Goal: Information Seeking & Learning: Find specific fact

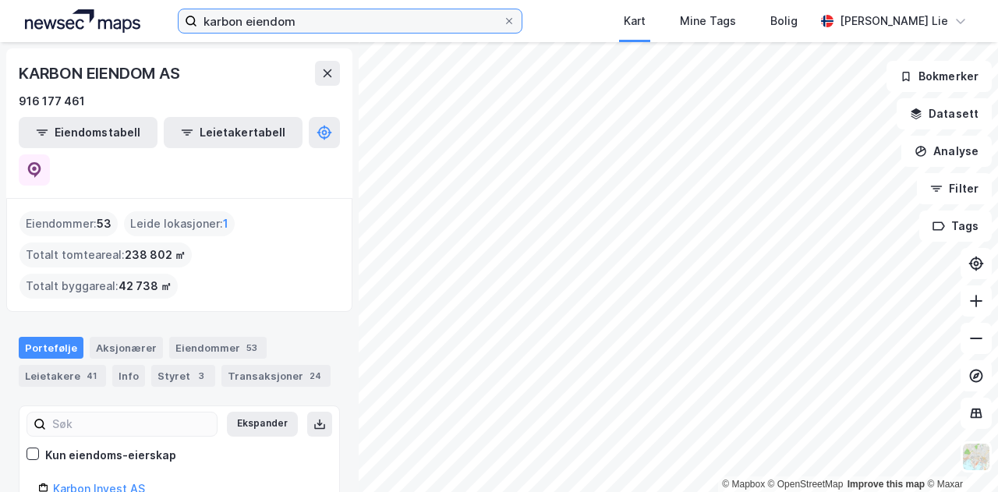
click at [335, 18] on input "karbon eiendom" at bounding box center [350, 20] width 306 height 23
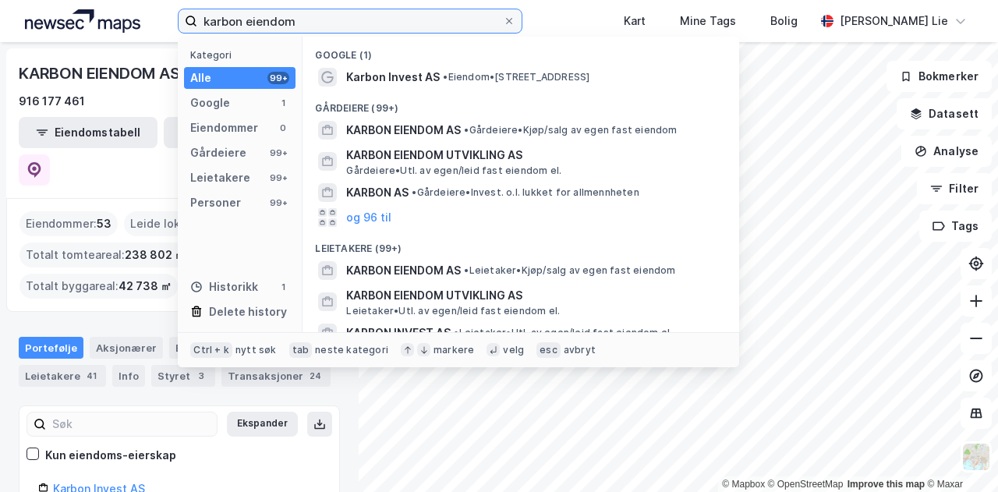
click at [335, 18] on input "karbon eiendom" at bounding box center [350, 20] width 306 height 23
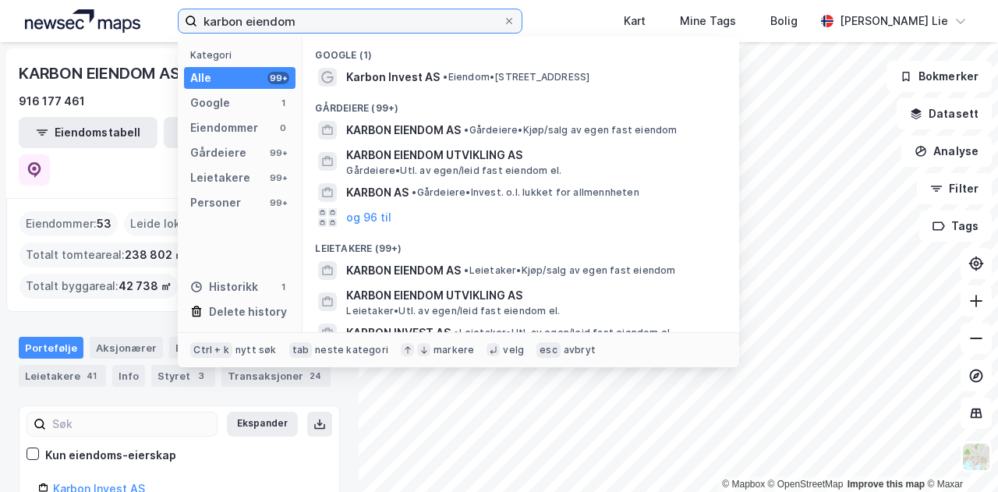
paste input "[PERSON_NAME]"
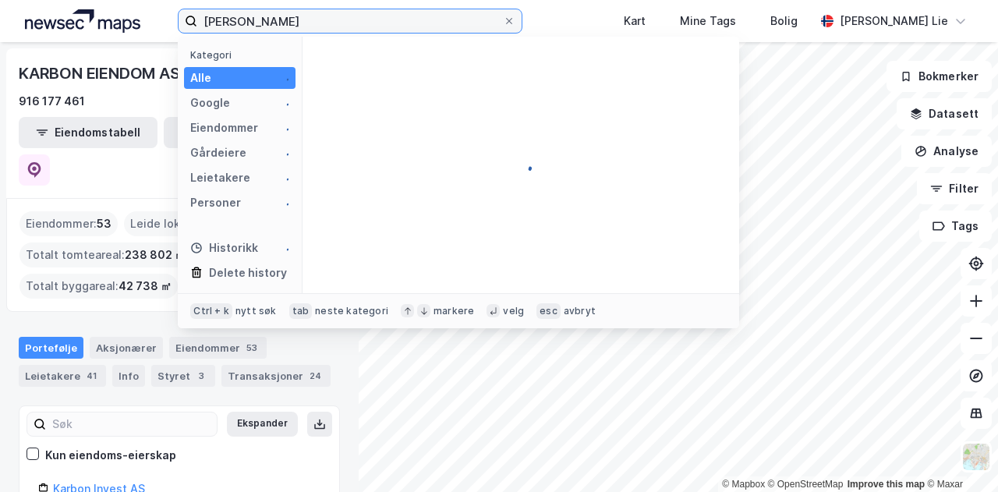
type input "[PERSON_NAME]"
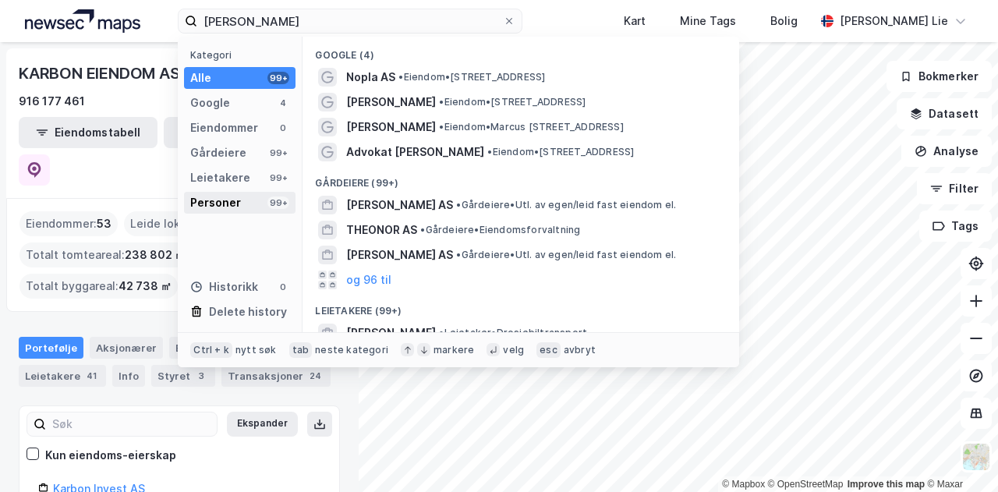
click at [260, 204] on div "Personer 99+" at bounding box center [240, 203] width 112 height 22
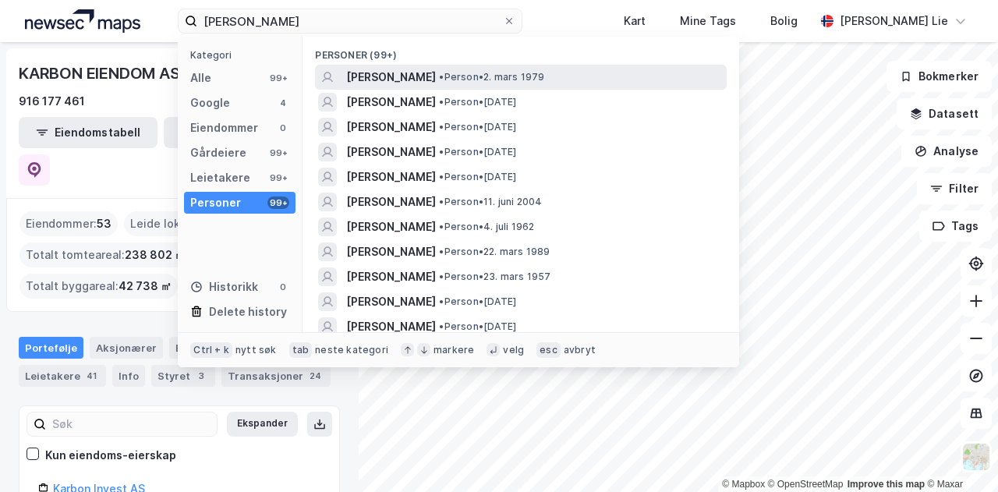
click at [398, 73] on span "[PERSON_NAME]" at bounding box center [391, 77] width 90 height 19
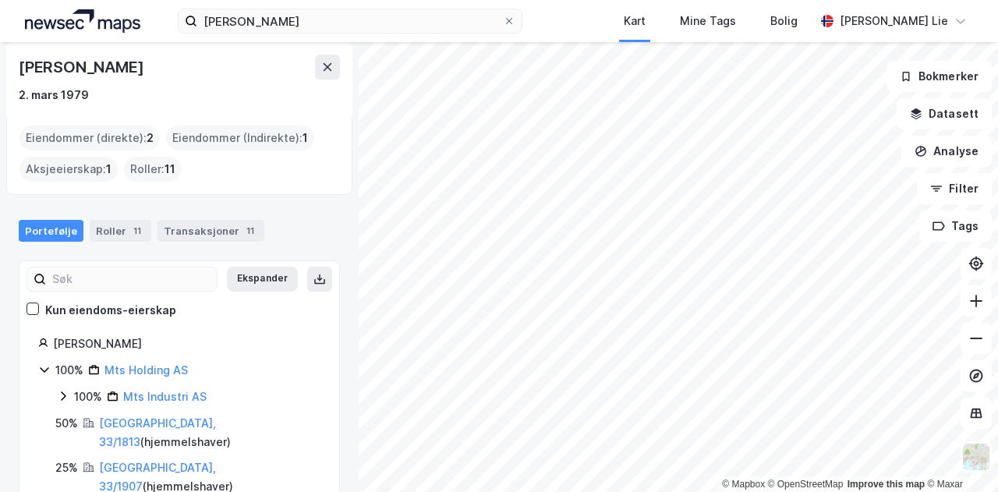
scroll to position [15, 0]
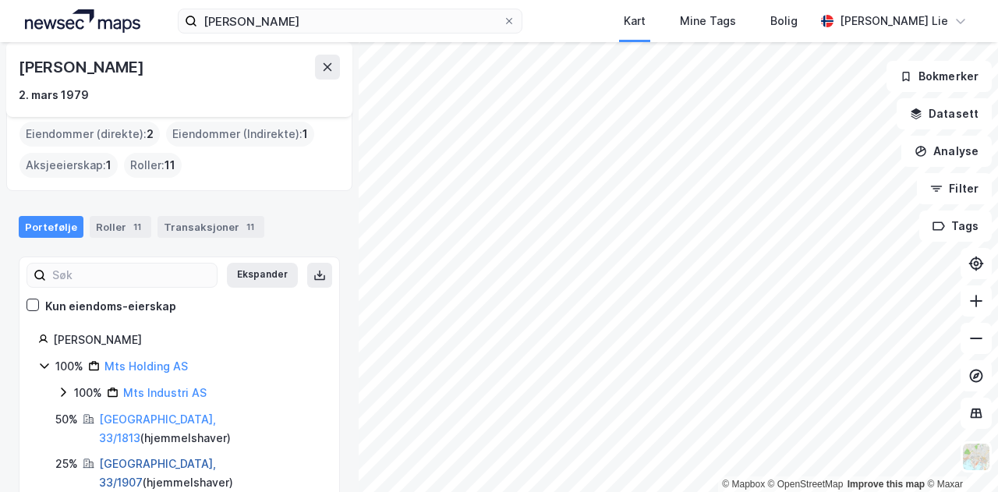
click at [129, 457] on link "[GEOGRAPHIC_DATA], 33/1907" at bounding box center [157, 473] width 117 height 32
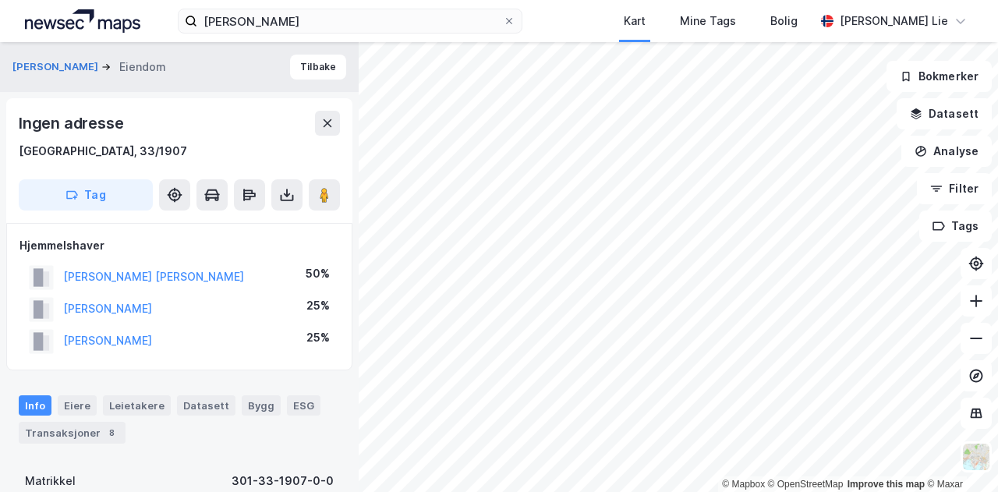
scroll to position [9, 0]
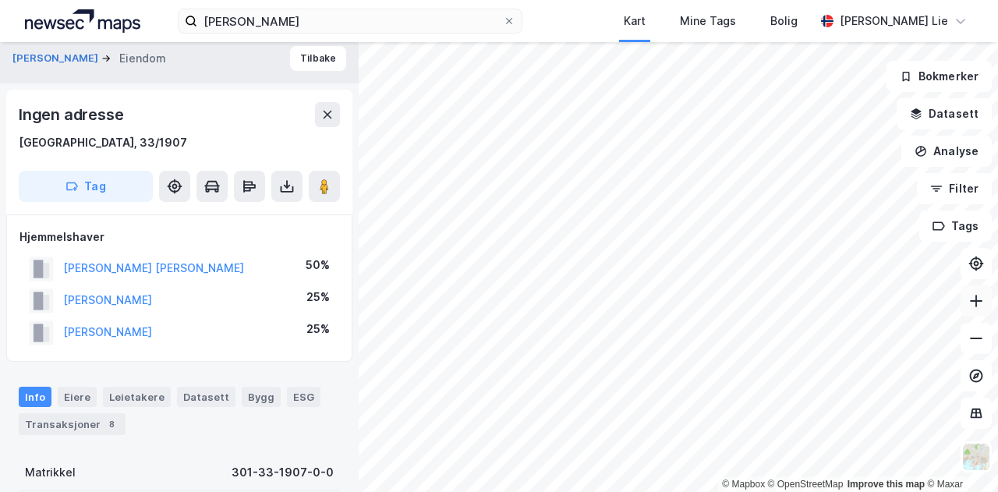
click at [976, 295] on icon at bounding box center [976, 301] width 2 height 12
click at [0, 0] on button "[PERSON_NAME]" at bounding box center [0, 0] width 0 height 0
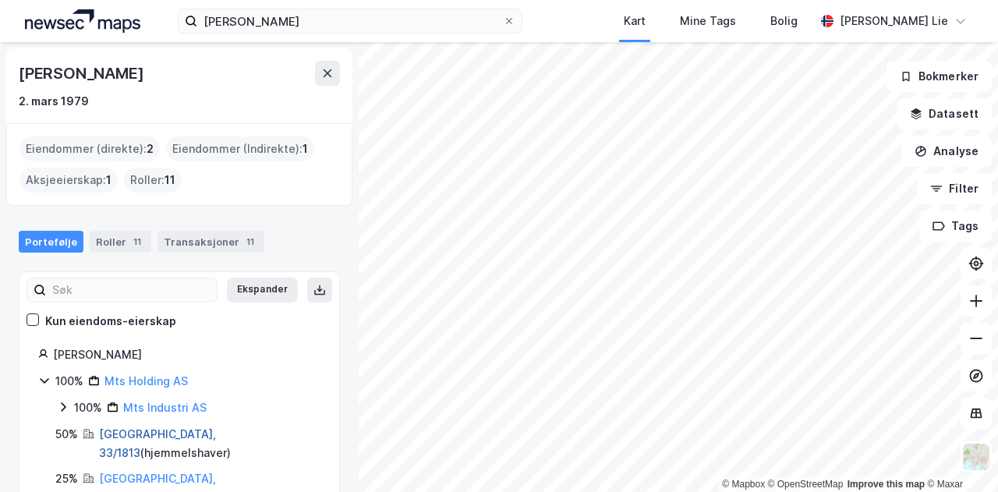
click at [126, 430] on link "[GEOGRAPHIC_DATA], 33/1813" at bounding box center [157, 443] width 117 height 32
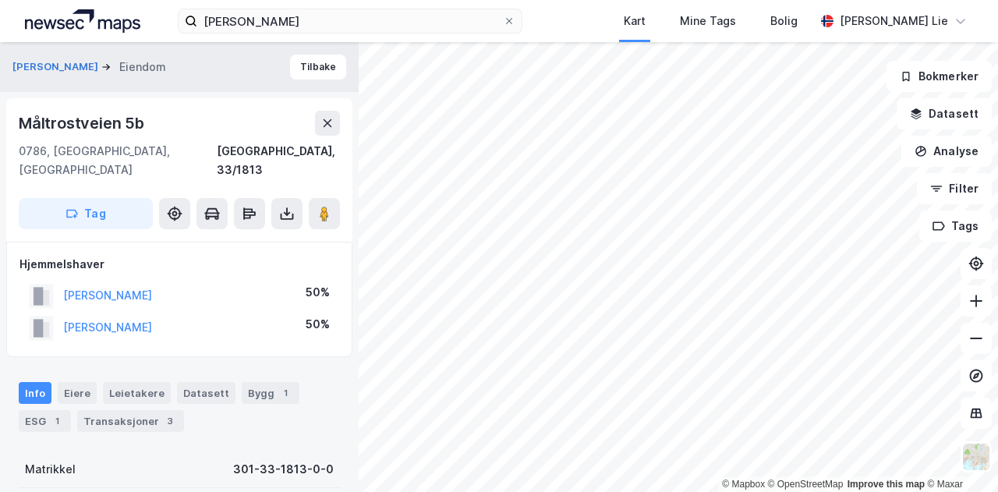
scroll to position [9, 0]
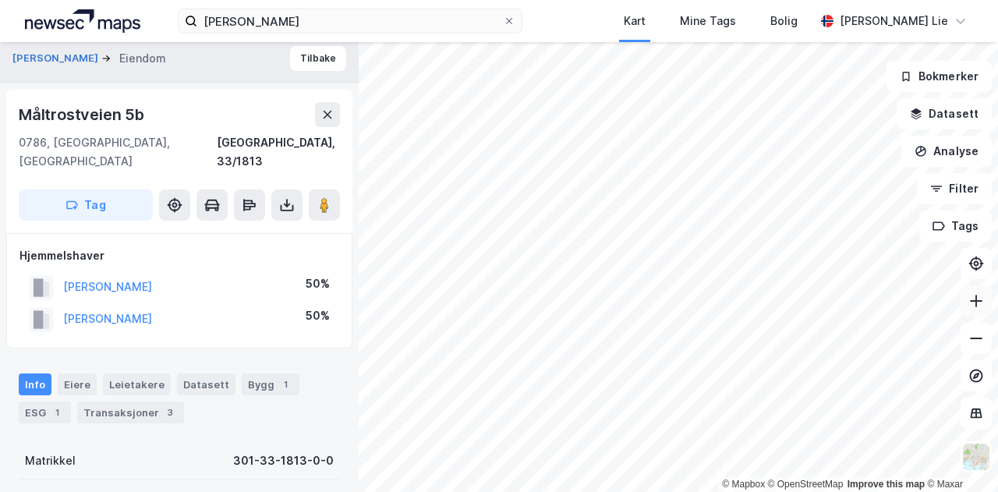
click at [980, 306] on icon at bounding box center [976, 301] width 16 height 16
drag, startPoint x: 212, startPoint y: 271, endPoint x: 65, endPoint y: 263, distance: 147.6
click at [65, 271] on div "[PERSON_NAME] 50%" at bounding box center [179, 287] width 320 height 32
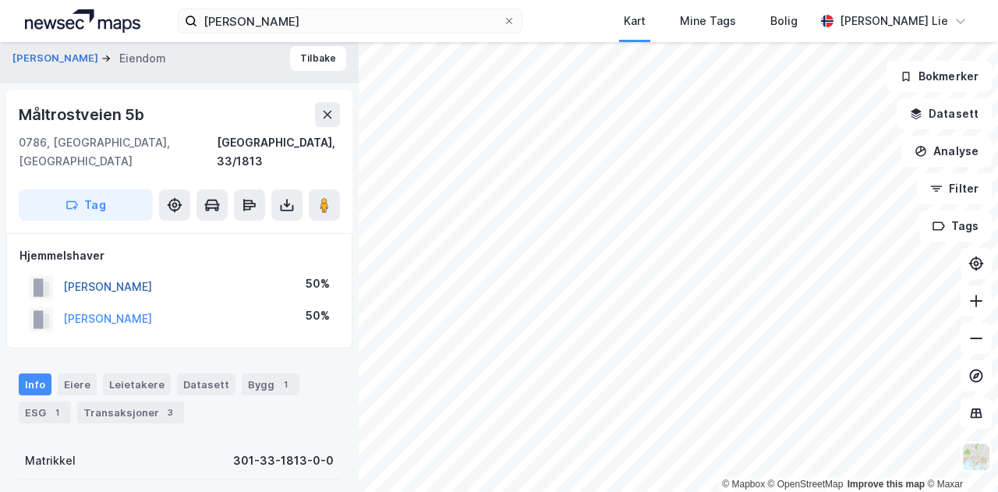
copy button "[PERSON_NAME]"
drag, startPoint x: 179, startPoint y: 116, endPoint x: 0, endPoint y: 126, distance: 179.6
click at [0, 126] on div "SANDAAS [PERSON_NAME] [STREET_ADDRESS], 33/1813 Tag Hjemmelshaver [PERSON_NAME]…" at bounding box center [179, 267] width 359 height 450
copy div "Måltrostveien 5b"
